Goal: Transaction & Acquisition: Book appointment/travel/reservation

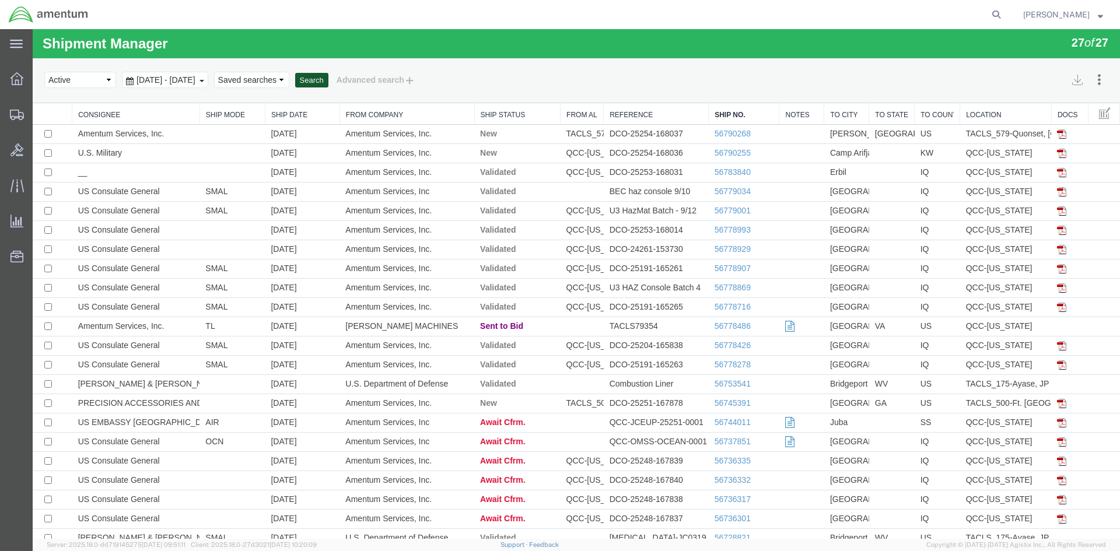
click at [328, 81] on button "Search" at bounding box center [311, 80] width 33 height 15
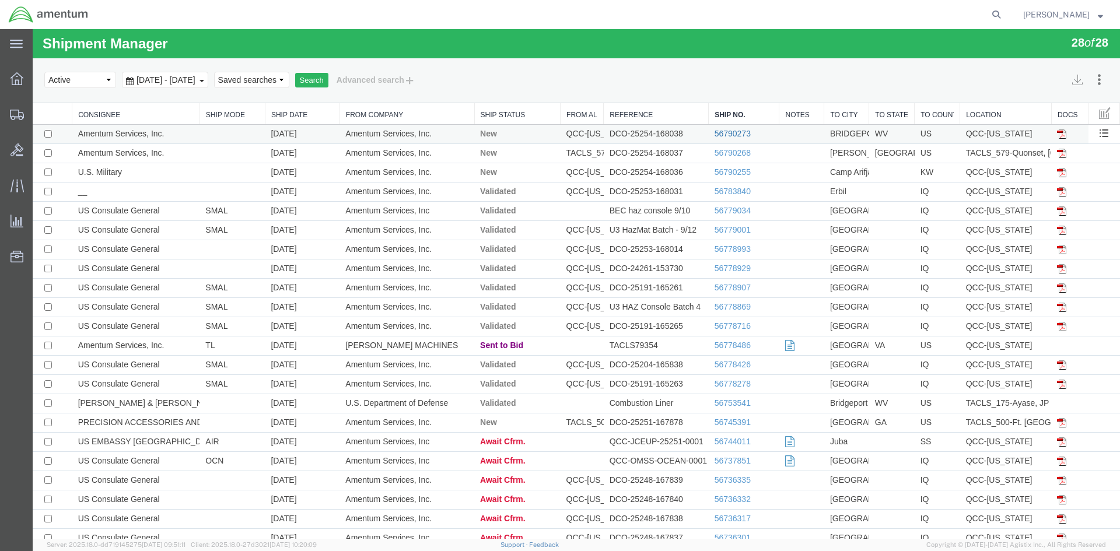
click at [722, 132] on link "56790273" at bounding box center [733, 133] width 36 height 9
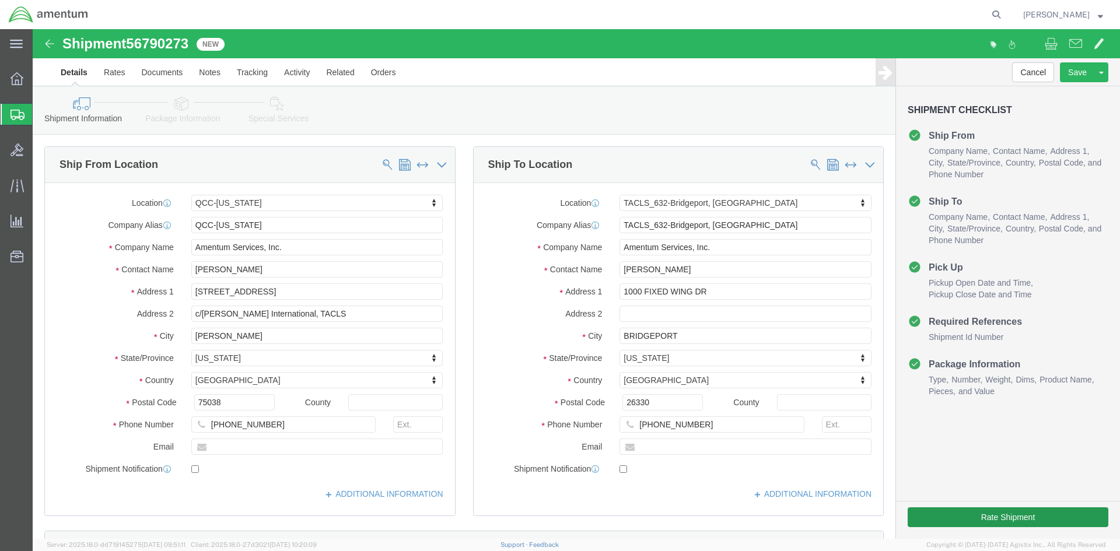
select select "42668"
select select "42717"
click button "Rate Shipment"
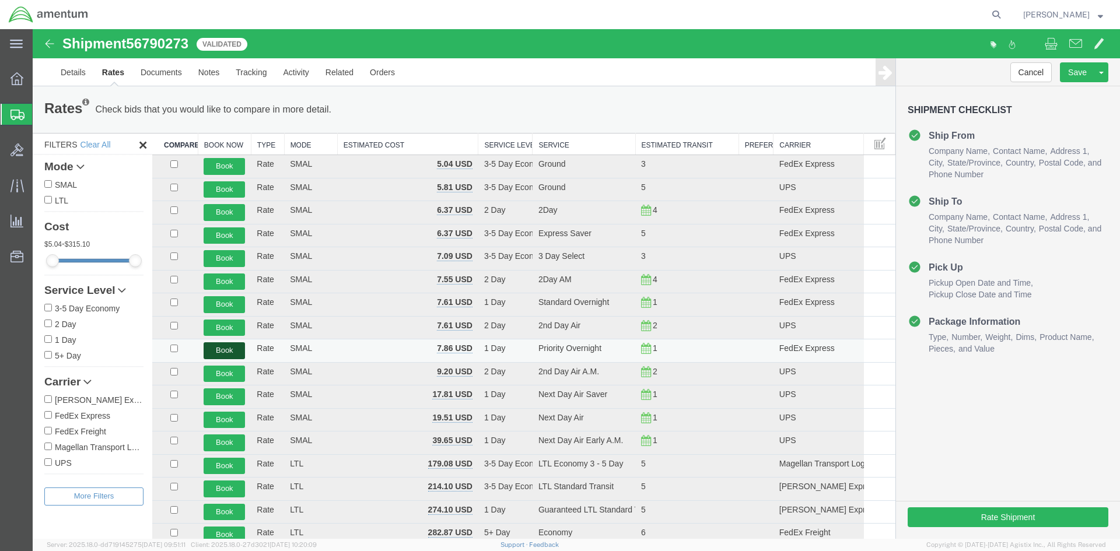
click at [221, 348] on button "Book" at bounding box center [224, 350] width 41 height 17
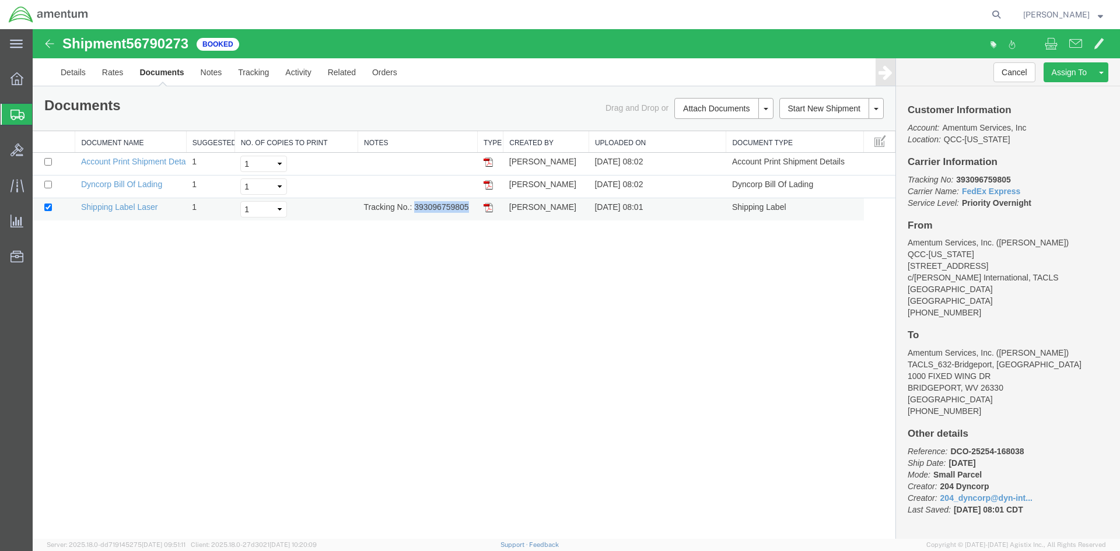
drag, startPoint x: 415, startPoint y: 207, endPoint x: 464, endPoint y: 207, distance: 48.4
click at [468, 204] on td "Tracking No.: 393096759805" at bounding box center [418, 209] width 120 height 23
copy td "393096759805"
click at [489, 202] on td at bounding box center [491, 209] width 26 height 23
drag, startPoint x: 485, startPoint y: 205, endPoint x: 33, endPoint y: 171, distance: 452.9
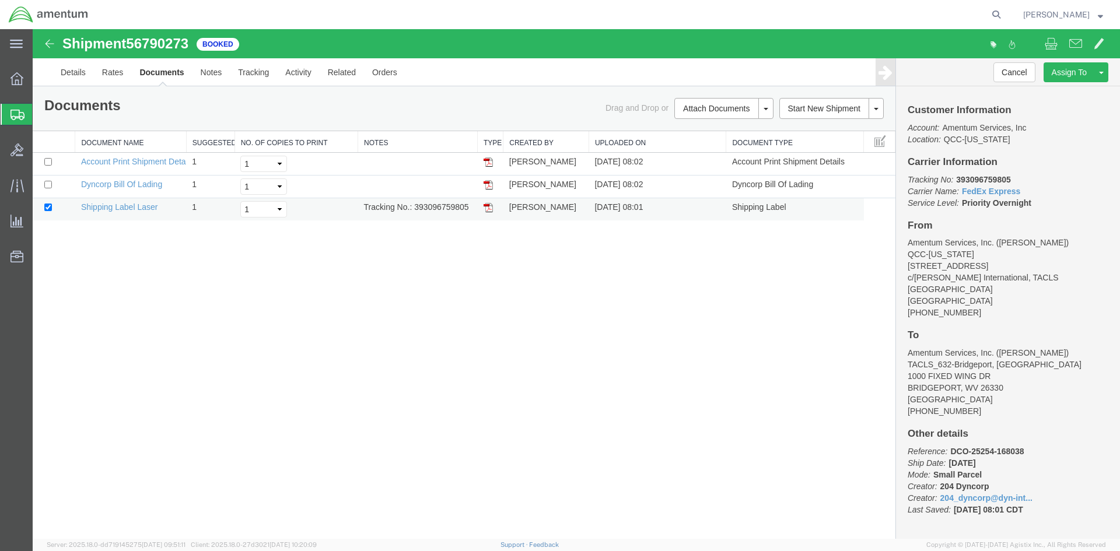
click at [485, 205] on img at bounding box center [488, 207] width 9 height 9
click at [40, 77] on span "Overview" at bounding box center [36, 78] width 8 height 23
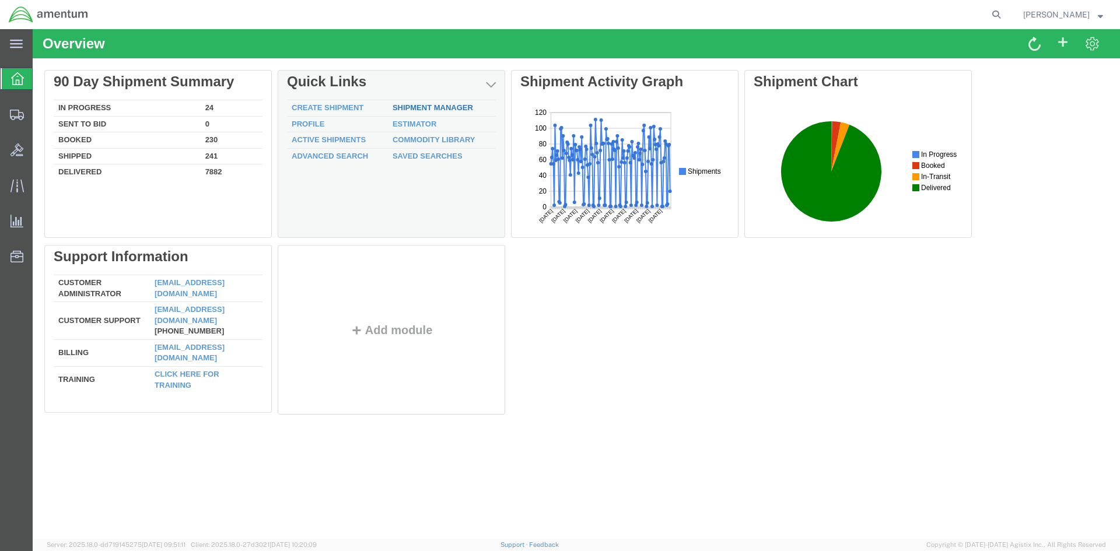
click at [442, 106] on link "Shipment Manager" at bounding box center [433, 107] width 81 height 9
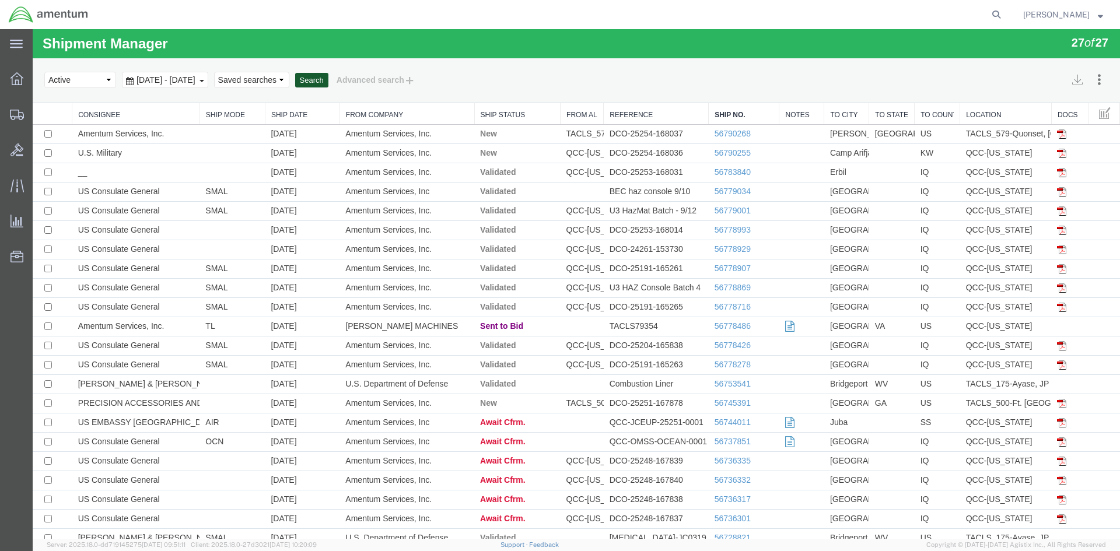
click at [328, 78] on button "Search" at bounding box center [311, 80] width 33 height 15
click at [723, 132] on link "56790406" at bounding box center [733, 133] width 36 height 9
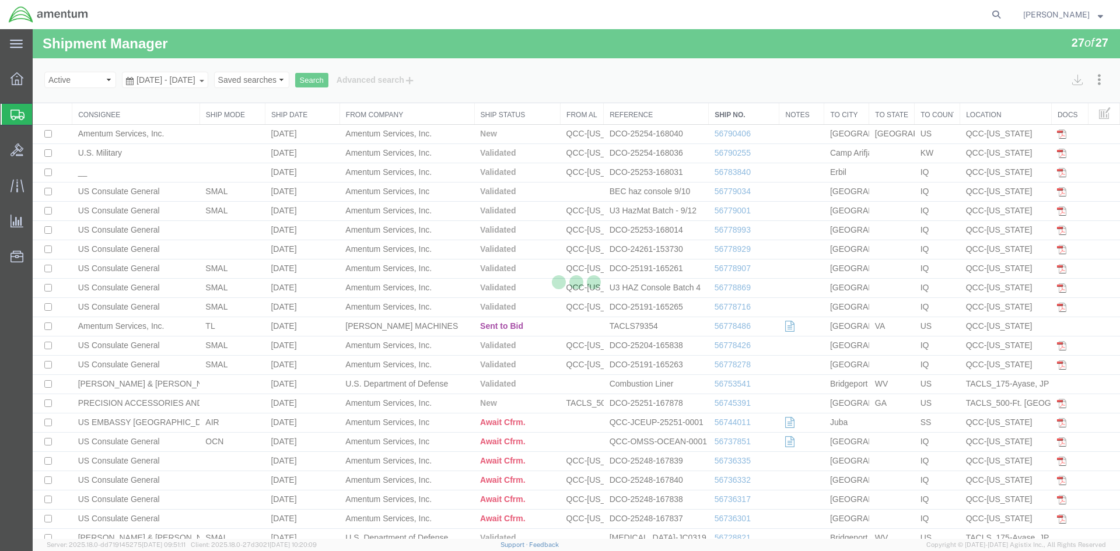
select select "42668"
select select "42735"
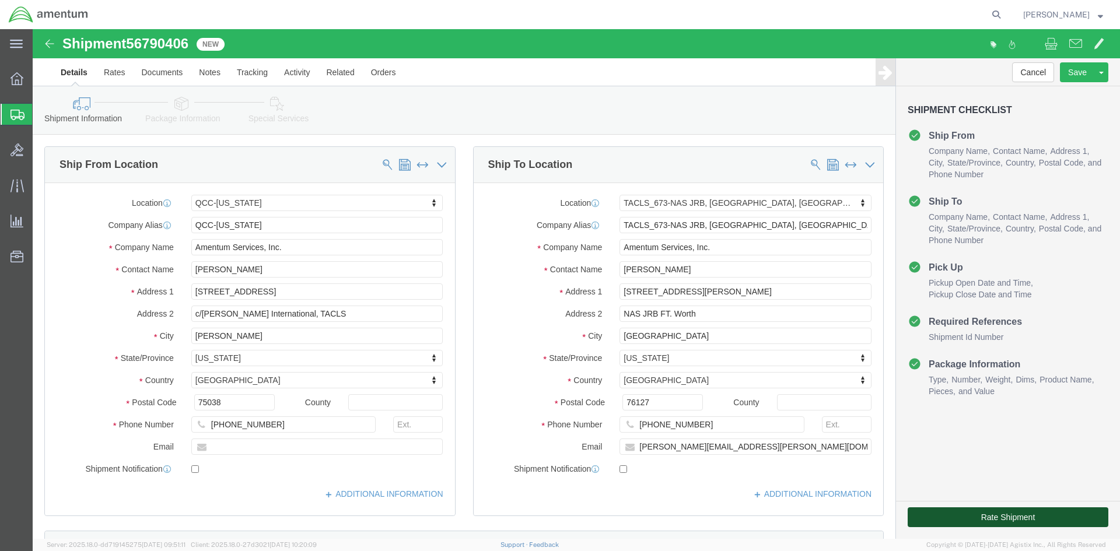
click button "Rate Shipment"
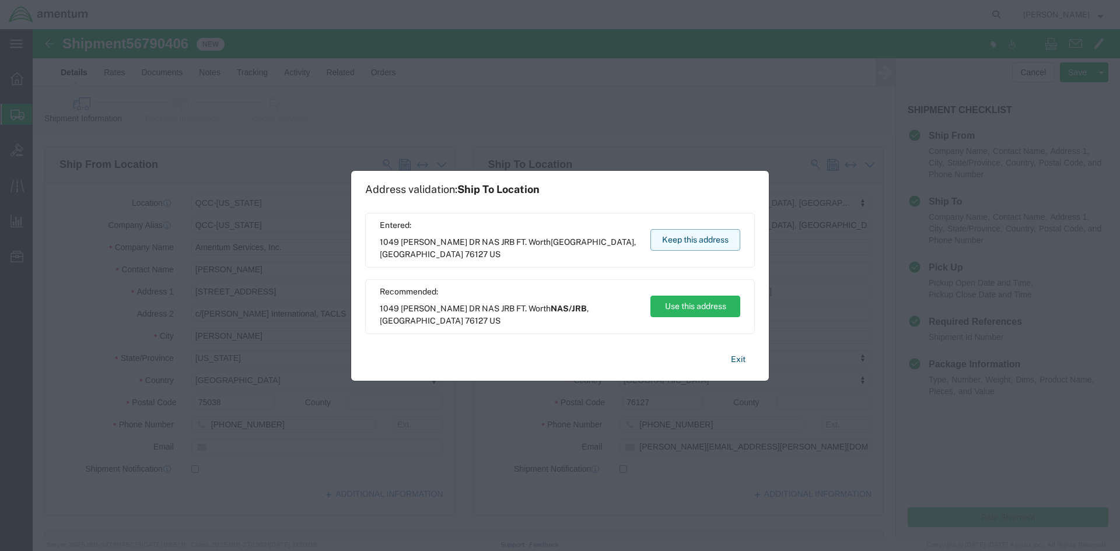
click at [710, 246] on button "Keep this address" at bounding box center [696, 240] width 90 height 22
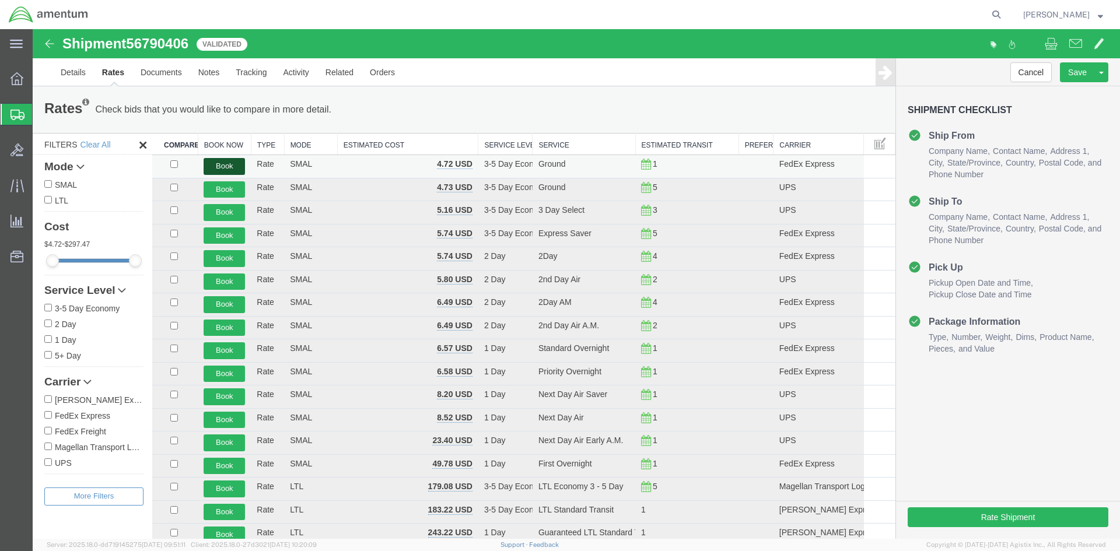
click at [219, 167] on button "Book" at bounding box center [224, 166] width 41 height 17
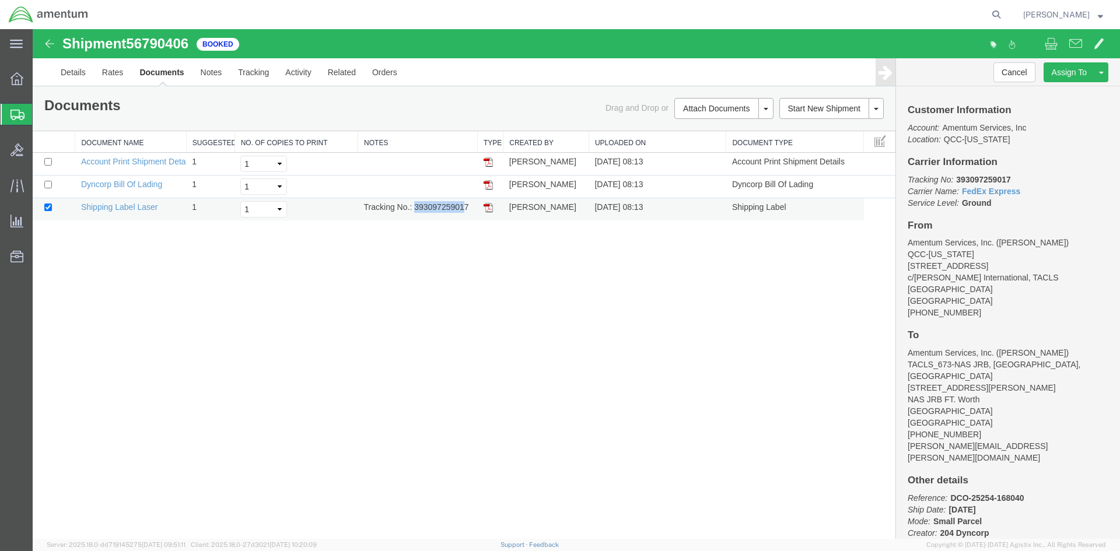
drag, startPoint x: 415, startPoint y: 205, endPoint x: 466, endPoint y: 203, distance: 51.4
click at [466, 203] on td "Tracking No.: 393097259017" at bounding box center [418, 209] width 120 height 23
drag, startPoint x: 449, startPoint y: 226, endPoint x: 431, endPoint y: 210, distance: 24.4
click at [449, 225] on div "Shipment 56790406 3 of 3 Booked Details Rates Documents Notes Tracking Activity…" at bounding box center [577, 284] width 1088 height 510
drag, startPoint x: 416, startPoint y: 204, endPoint x: 463, endPoint y: 210, distance: 47.0
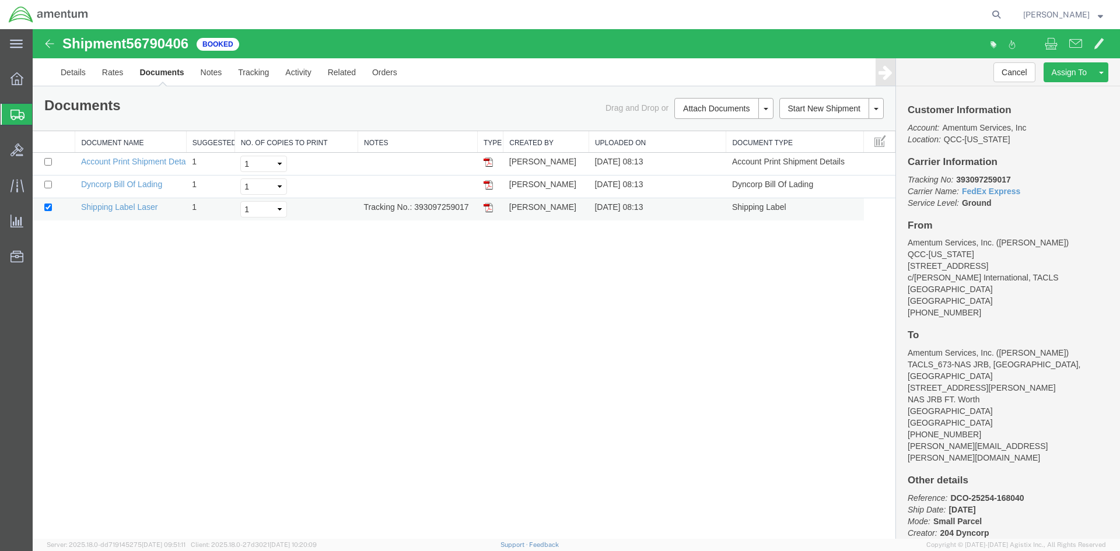
click at [472, 207] on td "Tracking No.: 393097259017" at bounding box center [418, 209] width 120 height 23
copy td "393097259017"
drag, startPoint x: 48, startPoint y: 232, endPoint x: 490, endPoint y: 209, distance: 442.9
click at [490, 209] on img at bounding box center [488, 207] width 9 height 9
click at [40, 83] on span "Overview" at bounding box center [36, 78] width 8 height 23
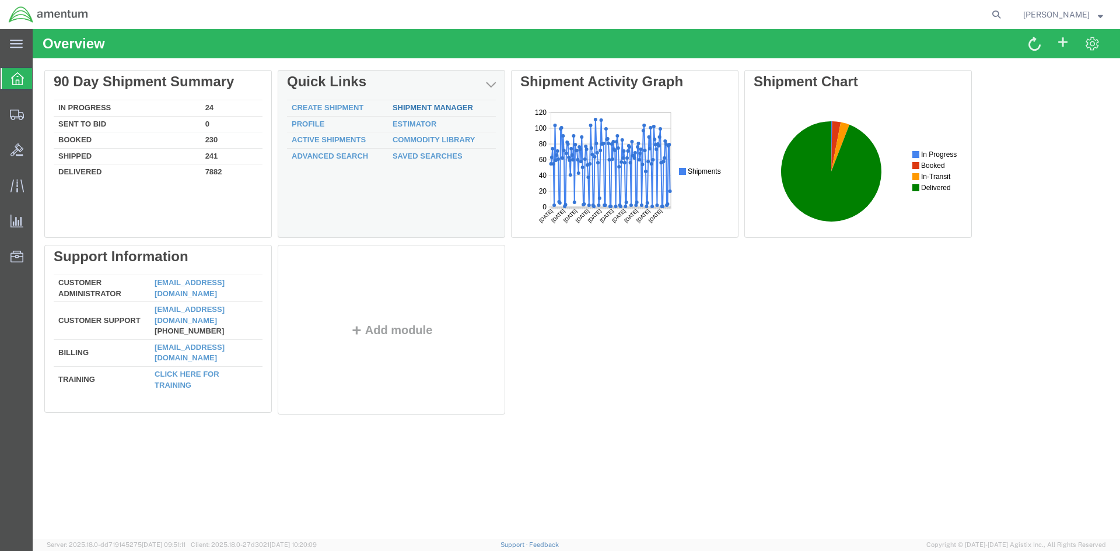
click at [427, 107] on link "Shipment Manager" at bounding box center [433, 107] width 81 height 9
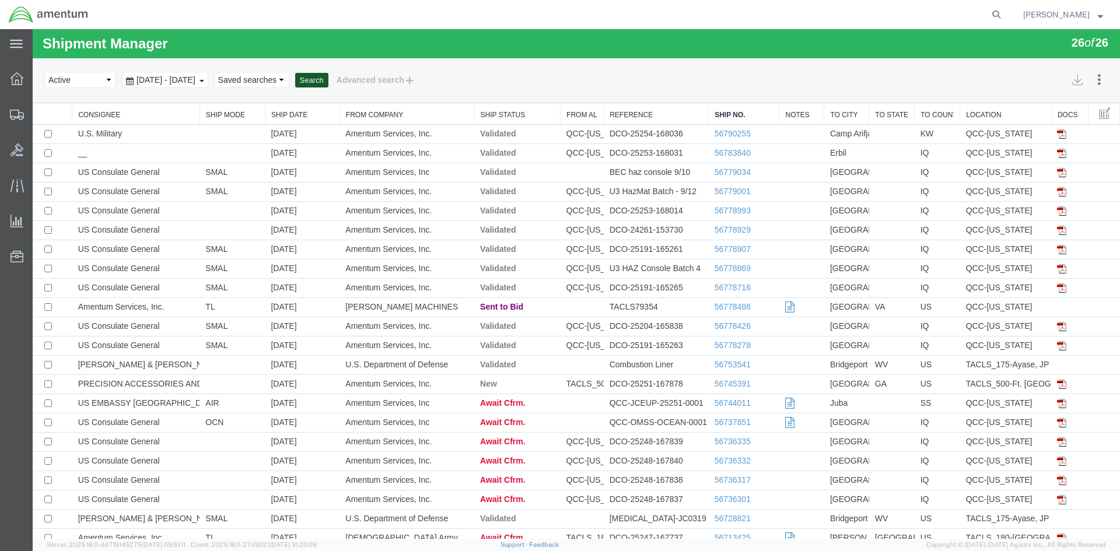
click at [328, 78] on button "Search" at bounding box center [311, 80] width 33 height 15
click at [328, 83] on button "Search" at bounding box center [311, 80] width 33 height 15
click at [328, 81] on button "Search" at bounding box center [311, 80] width 33 height 15
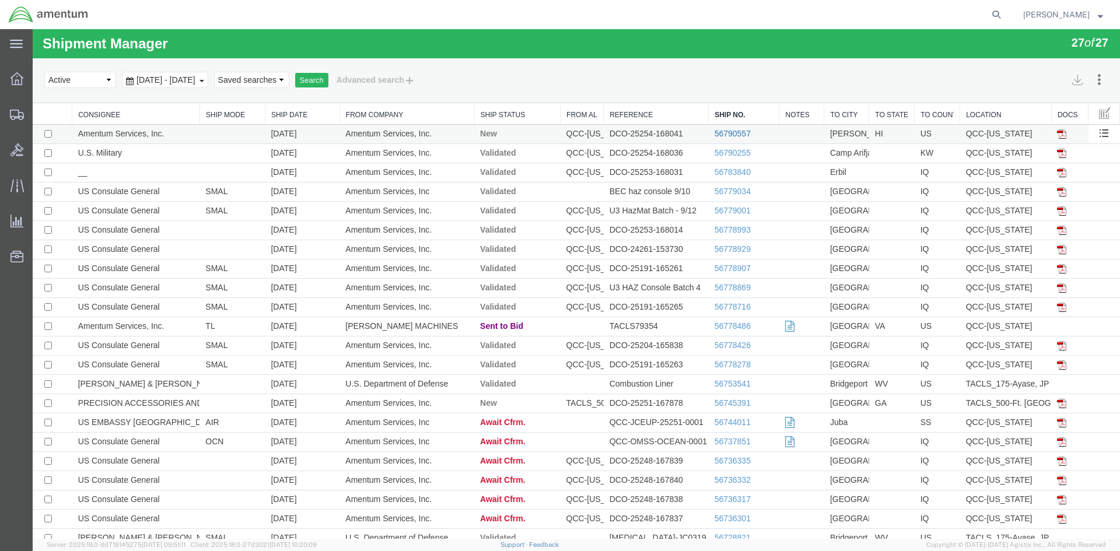
click at [738, 131] on link "56790557" at bounding box center [733, 133] width 36 height 9
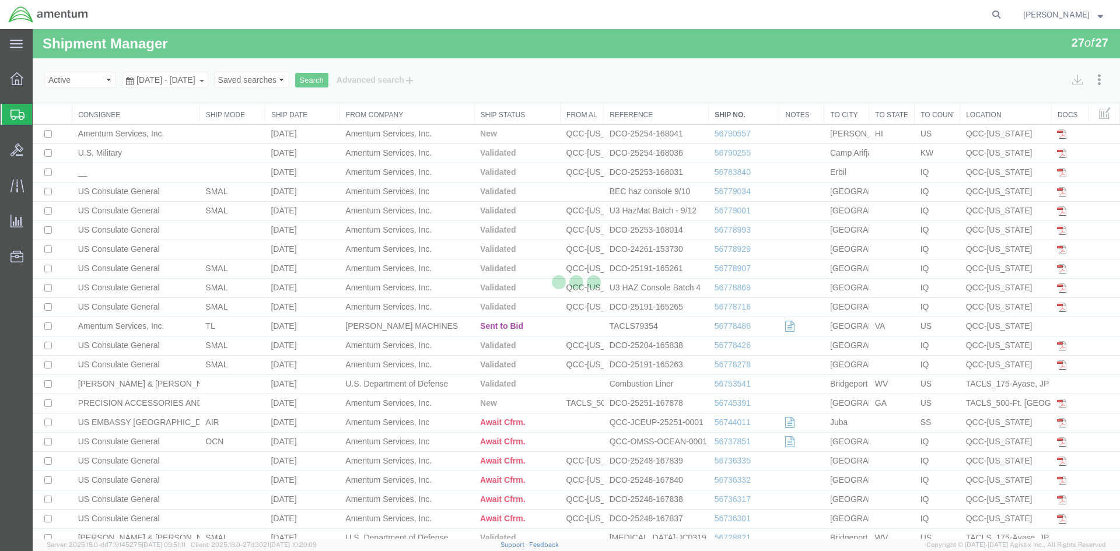
select select "42668"
select select "42746"
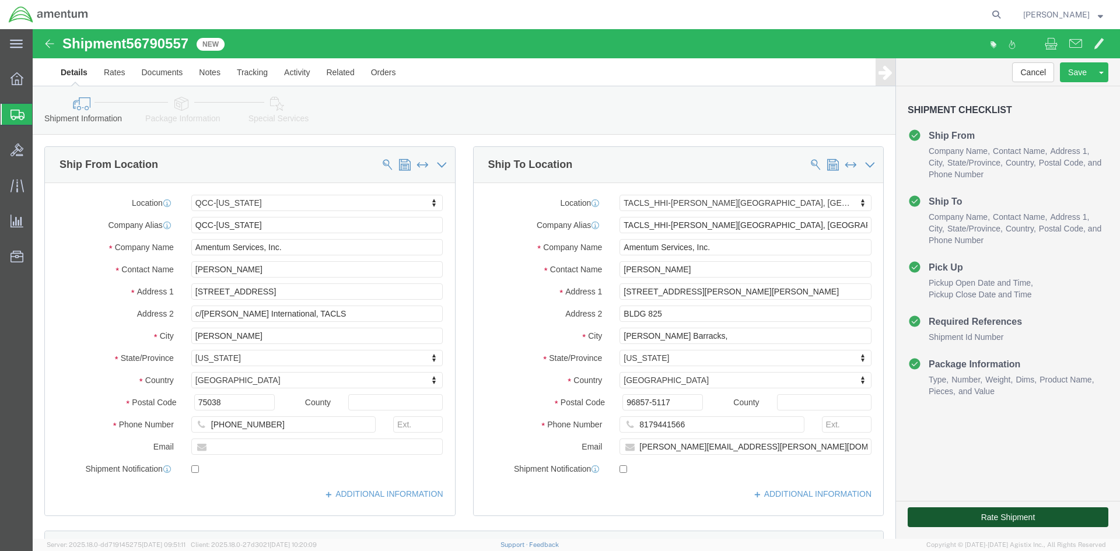
click button "Rate Shipment"
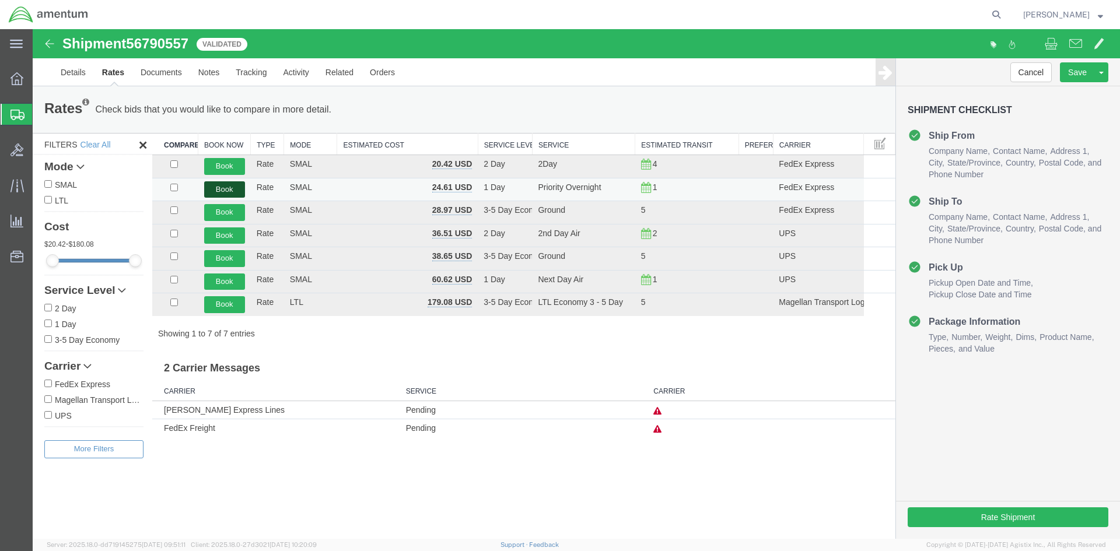
click at [238, 195] on button "Book" at bounding box center [224, 189] width 41 height 17
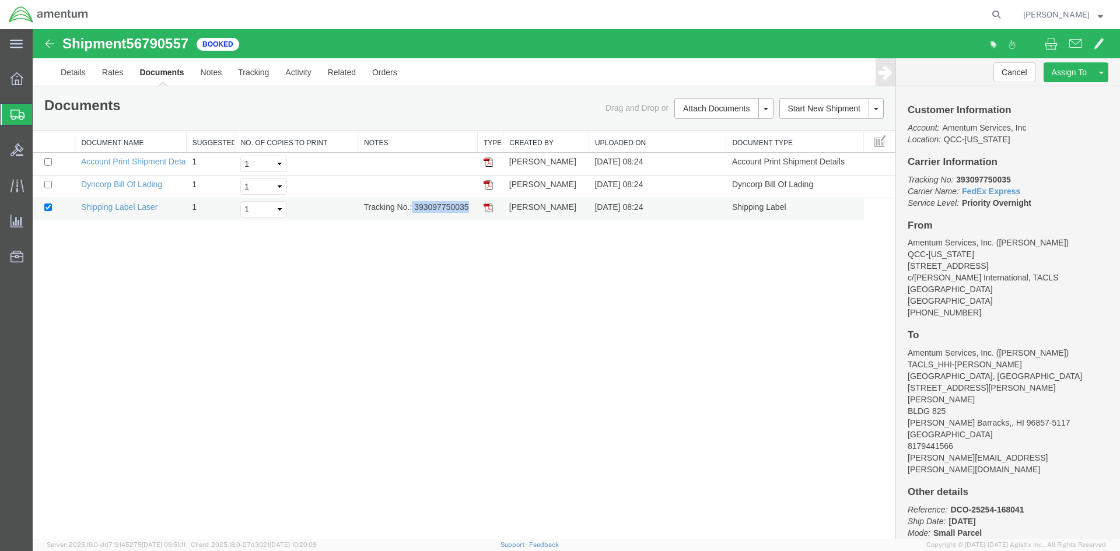
drag, startPoint x: 413, startPoint y: 205, endPoint x: 470, endPoint y: 201, distance: 56.7
click at [470, 201] on td "Tracking No.: 393097750035" at bounding box center [418, 209] width 120 height 23
drag, startPoint x: 490, startPoint y: 203, endPoint x: 60, endPoint y: 269, distance: 435.6
click at [490, 203] on img at bounding box center [488, 207] width 9 height 9
